Goal: Information Seeking & Learning: Find contact information

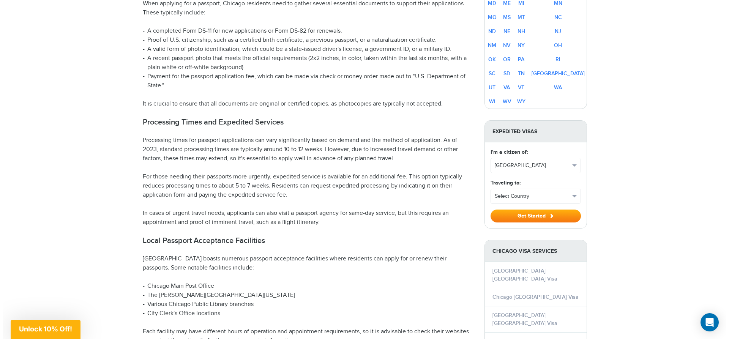
scroll to position [557, 0]
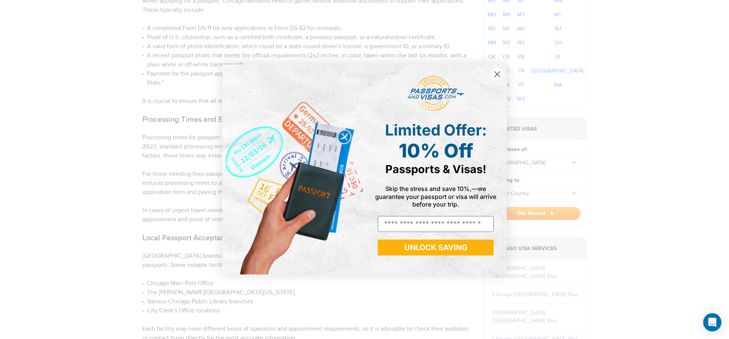
click at [144, 128] on div "Close dialog Limited Offer: 10% Off Passports & Visas! Skip the stress and save…" at bounding box center [364, 169] width 729 height 339
click at [501, 74] on circle "Close dialog" at bounding box center [497, 74] width 13 height 13
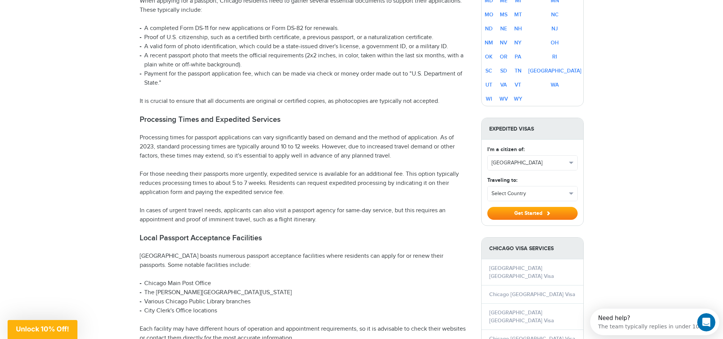
click at [421, 252] on p "Chicago boasts numerous passport acceptance facilities where residents can appl…" at bounding box center [305, 261] width 330 height 18
click at [365, 252] on p "Chicago boasts numerous passport acceptance facilities where residents can appl…" at bounding box center [305, 261] width 330 height 18
drag, startPoint x: 364, startPoint y: 229, endPoint x: 318, endPoint y: 230, distance: 45.6
click at [363, 252] on p "Chicago boasts numerous passport acceptance facilities where residents can appl…" at bounding box center [305, 261] width 330 height 18
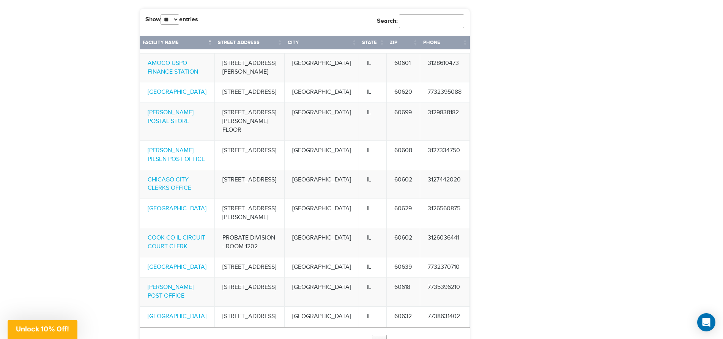
scroll to position [1582, 0]
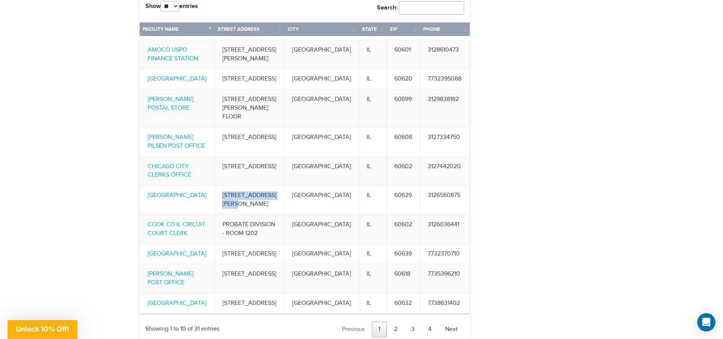
drag, startPoint x: 238, startPoint y: 159, endPoint x: 307, endPoint y: 159, distance: 68.7
click at [285, 185] on td "6037 S. KEDZIE STREET" at bounding box center [250, 199] width 70 height 29
copy td "6037 S. KEDZIE STREET"
click at [399, 322] on link "2" at bounding box center [396, 330] width 16 height 16
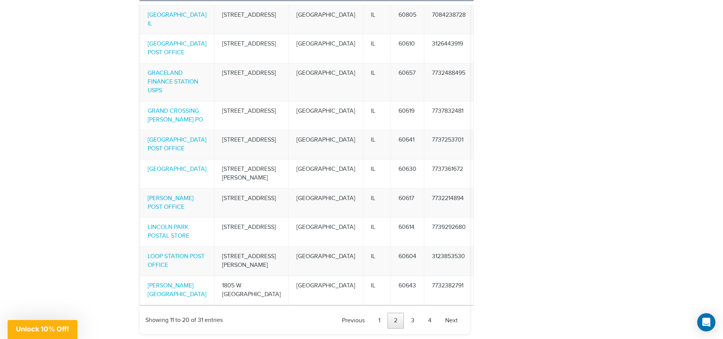
scroll to position [1620, 0]
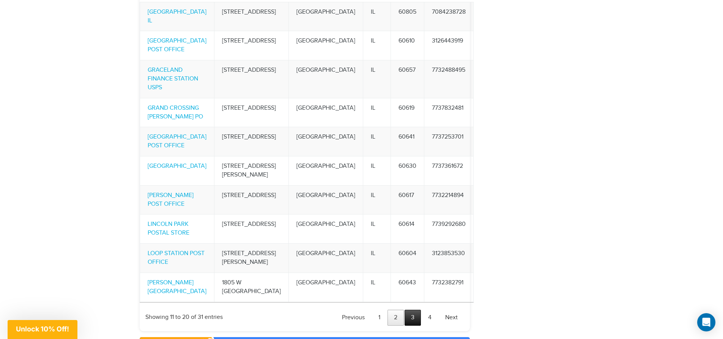
click at [416, 310] on link "3" at bounding box center [413, 318] width 16 height 16
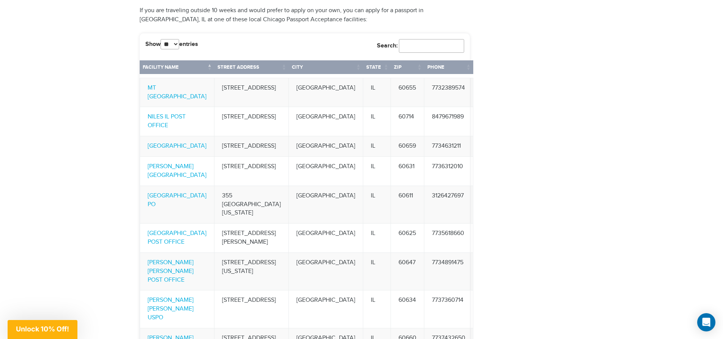
scroll to position [1582, 0]
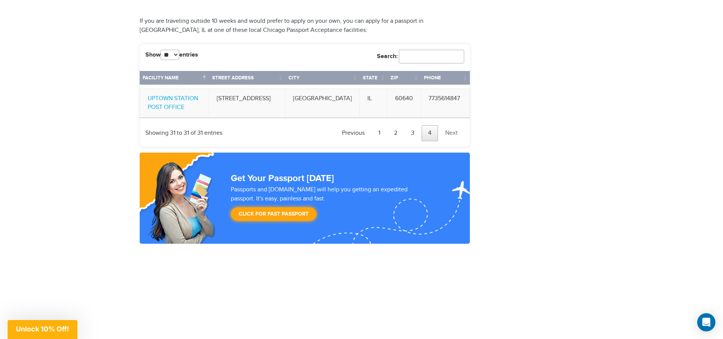
scroll to position [1468, 0]
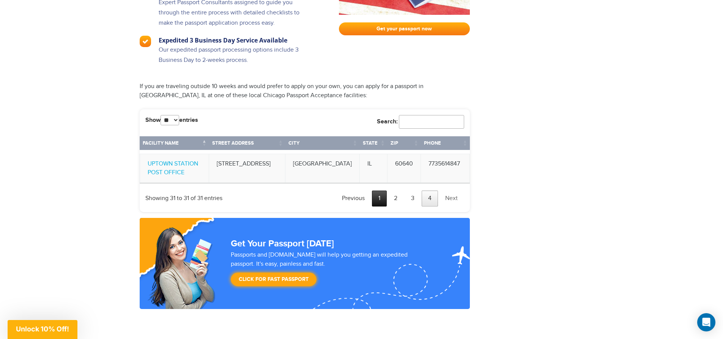
click at [375, 191] on link "1" at bounding box center [379, 199] width 15 height 16
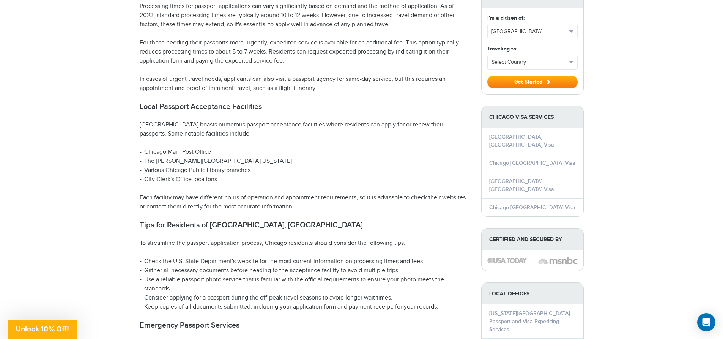
scroll to position [671, 0]
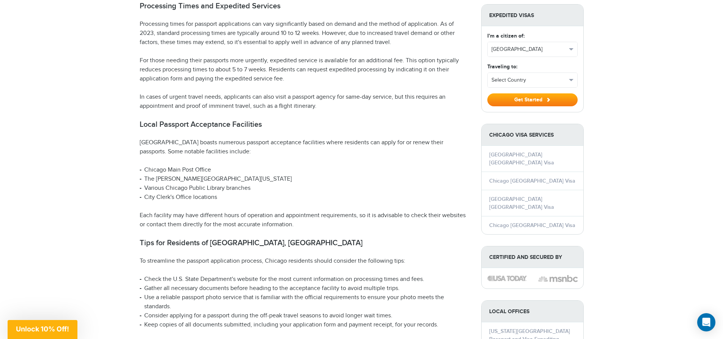
click at [272, 193] on li "City Clerk's Office locations" at bounding box center [305, 197] width 330 height 9
drag, startPoint x: 256, startPoint y: 147, endPoint x: 227, endPoint y: 160, distance: 32.0
click at [256, 166] on li "Chicago Main Post Office" at bounding box center [305, 170] width 330 height 9
click at [217, 184] on li "Various Chicago Public Library branches" at bounding box center [305, 188] width 330 height 9
click at [174, 120] on h2 "Local Passport Acceptance Facilities" at bounding box center [305, 124] width 330 height 9
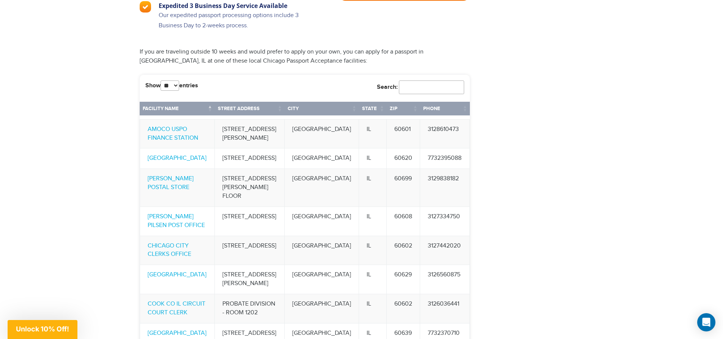
scroll to position [1430, 0]
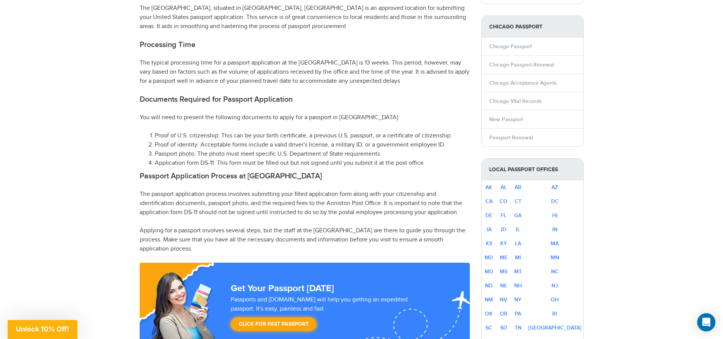
scroll to position [342, 0]
